Goal: Navigation & Orientation: Find specific page/section

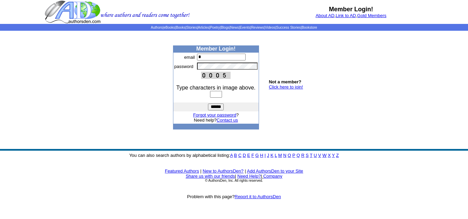
type input "**********"
click at [220, 94] on input "text" at bounding box center [216, 94] width 12 height 7
type input "****"
click at [219, 108] on input "******" at bounding box center [216, 107] width 16 height 7
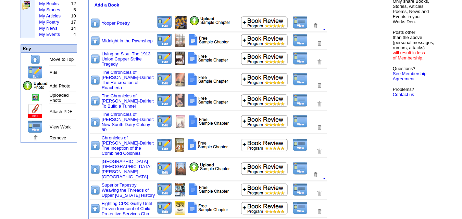
scroll to position [96, 0]
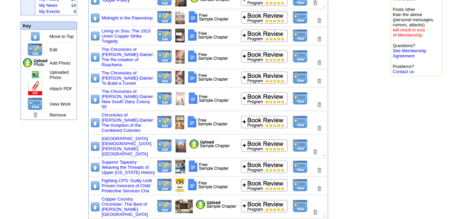
click at [316, 149] on img at bounding box center [315, 152] width 6 height 7
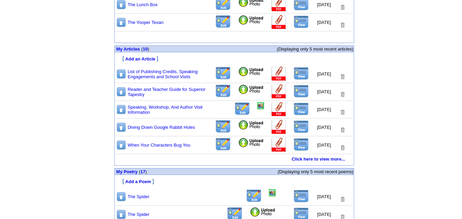
scroll to position [288, 0]
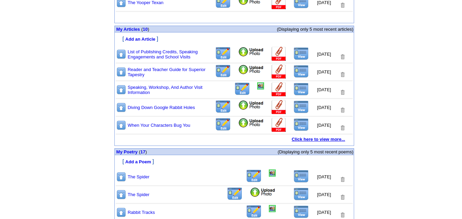
click at [322, 140] on link "Click here to view more..." at bounding box center [318, 139] width 53 height 5
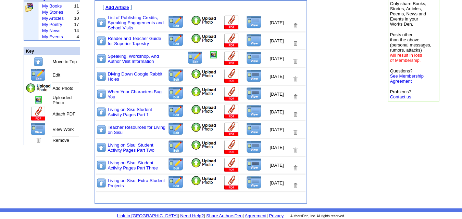
scroll to position [77, 0]
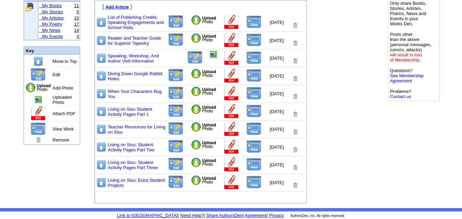
click at [56, 22] on link "My Poetry" at bounding box center [52, 24] width 20 height 5
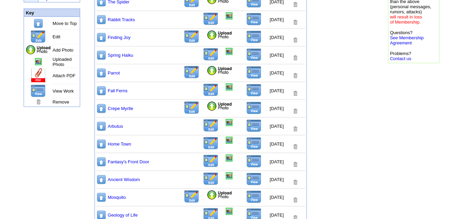
scroll to position [110, 0]
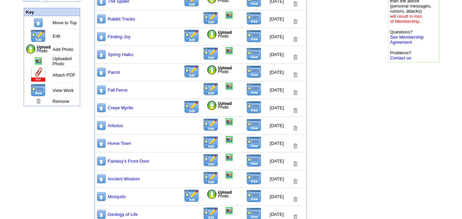
click at [296, 111] on img at bounding box center [295, 110] width 6 height 7
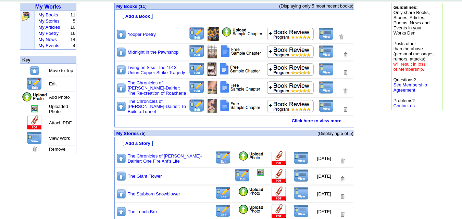
scroll to position [54, 0]
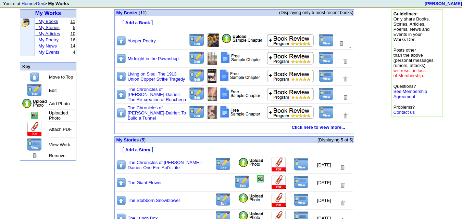
click at [56, 40] on link "My Poetry" at bounding box center [48, 39] width 20 height 5
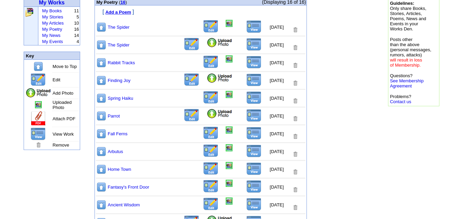
scroll to position [67, 0]
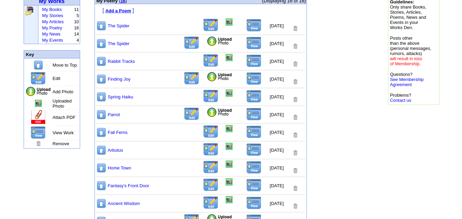
click at [295, 46] on img at bounding box center [295, 46] width 6 height 7
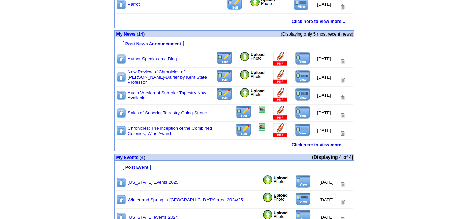
scroll to position [535, 0]
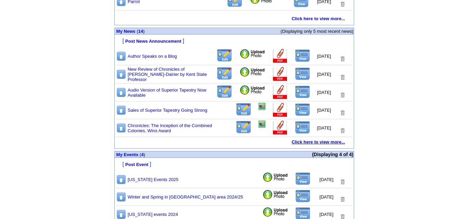
click at [321, 143] on link "Click here to view more..." at bounding box center [318, 142] width 53 height 5
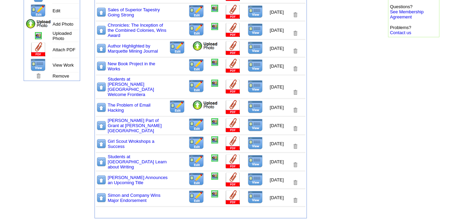
scroll to position [144, 0]
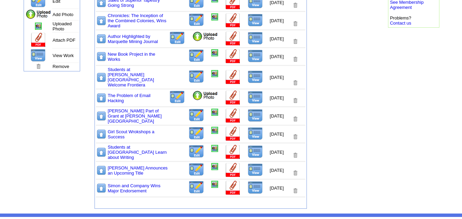
click at [296, 170] on img at bounding box center [295, 173] width 6 height 7
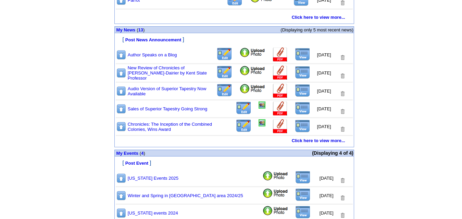
scroll to position [537, 0]
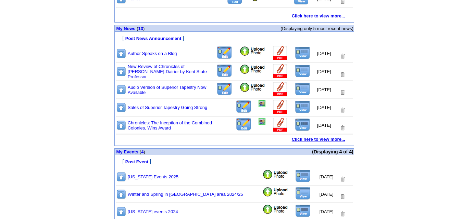
click at [314, 139] on link "Click here to view more..." at bounding box center [318, 139] width 53 height 5
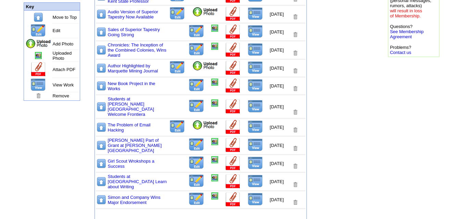
scroll to position [126, 0]
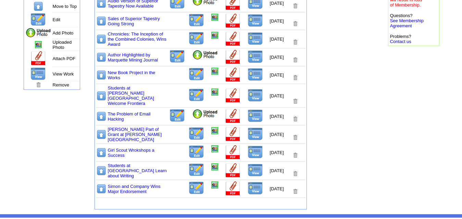
click at [295, 189] on img at bounding box center [295, 192] width 6 height 7
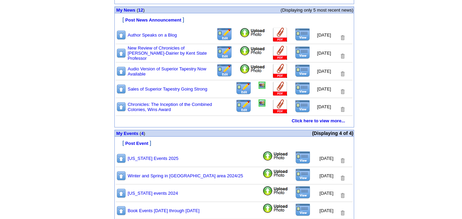
scroll to position [582, 0]
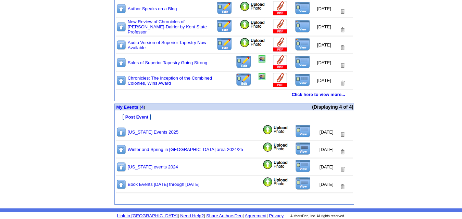
click at [342, 187] on img at bounding box center [342, 187] width 6 height 7
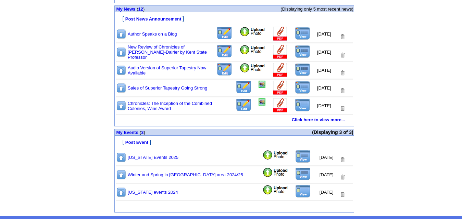
scroll to position [565, 0]
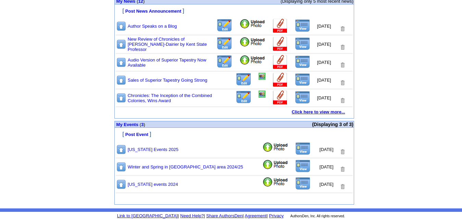
click at [320, 112] on link "Click here to view more..." at bounding box center [318, 112] width 53 height 5
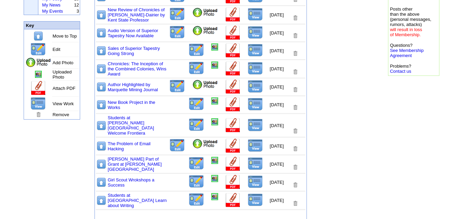
scroll to position [108, 0]
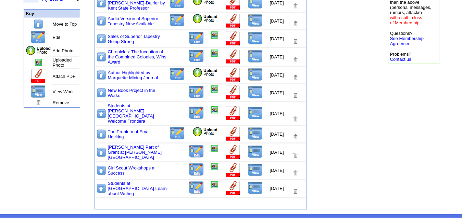
click at [295, 95] on img at bounding box center [295, 95] width 6 height 7
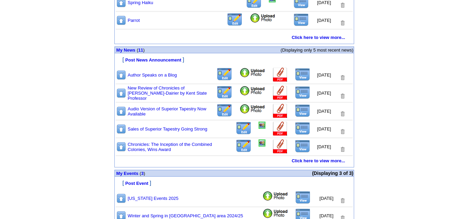
scroll to position [517, 0]
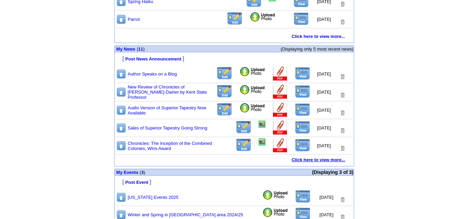
click at [326, 159] on link "Click here to view more..." at bounding box center [318, 159] width 53 height 5
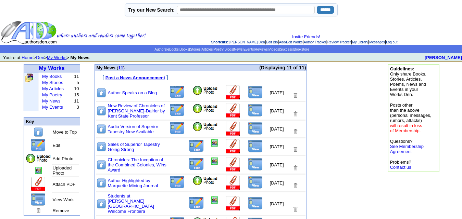
click at [295, 96] on img at bounding box center [295, 95] width 6 height 7
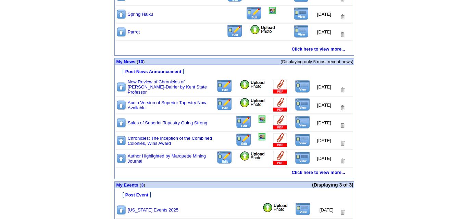
scroll to position [507, 0]
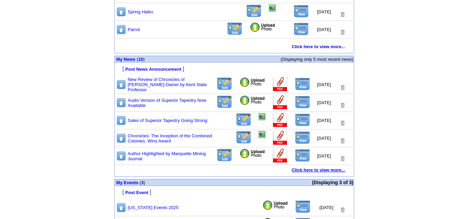
click at [328, 170] on link "Click here to view more..." at bounding box center [318, 170] width 53 height 5
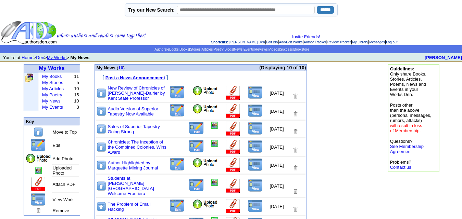
click at [237, 42] on link "[PERSON_NAME] Den" at bounding box center [246, 42] width 35 height 4
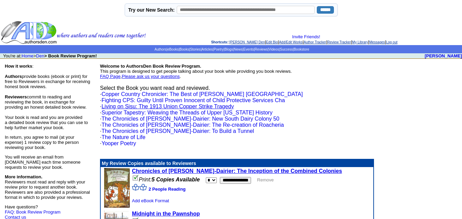
click at [203, 107] on link "Living on Sisu: The 1913 Union Copper Strike Tragedy" at bounding box center [167, 107] width 132 height 6
click at [142, 112] on link "Superior Tapestry: Weaving the Threads of Upper [US_STATE] History" at bounding box center [186, 113] width 171 height 6
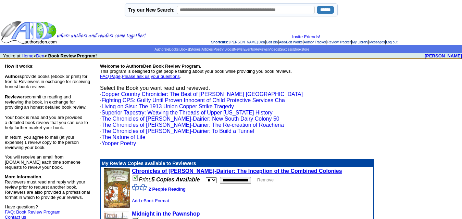
click at [143, 118] on link "The Chronicles of [PERSON_NAME]-Dairier: New South Dairy Colony 50" at bounding box center [190, 119] width 178 height 6
click at [130, 125] on link "The Chronicles of [PERSON_NAME]-Dairier: The Re-creation of Roacheria" at bounding box center [192, 125] width 182 height 6
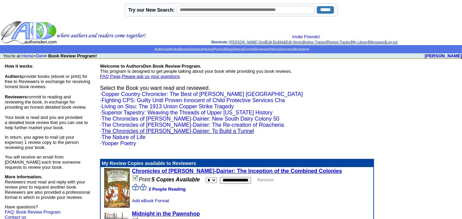
click at [140, 131] on link "The Chronicles of [PERSON_NAME]-Dairier: To Build a Tunnel" at bounding box center [177, 131] width 152 height 6
click at [128, 138] on link "The Nature of Life" at bounding box center [123, 138] width 44 height 6
click at [113, 144] on link "Yooper Poetry" at bounding box center [118, 144] width 35 height 6
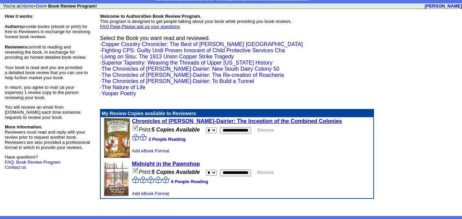
scroll to position [58, 0]
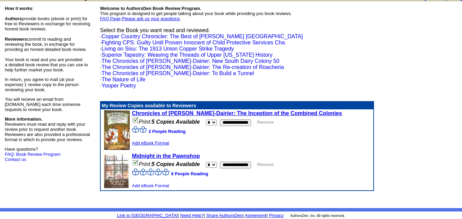
click at [148, 143] on link "Add eBook Format" at bounding box center [150, 143] width 37 height 5
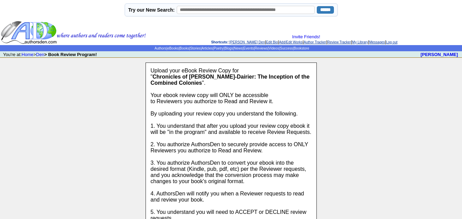
click at [236, 43] on link "[PERSON_NAME] Den" at bounding box center [246, 42] width 35 height 4
